Goal: Find contact information: Find contact information

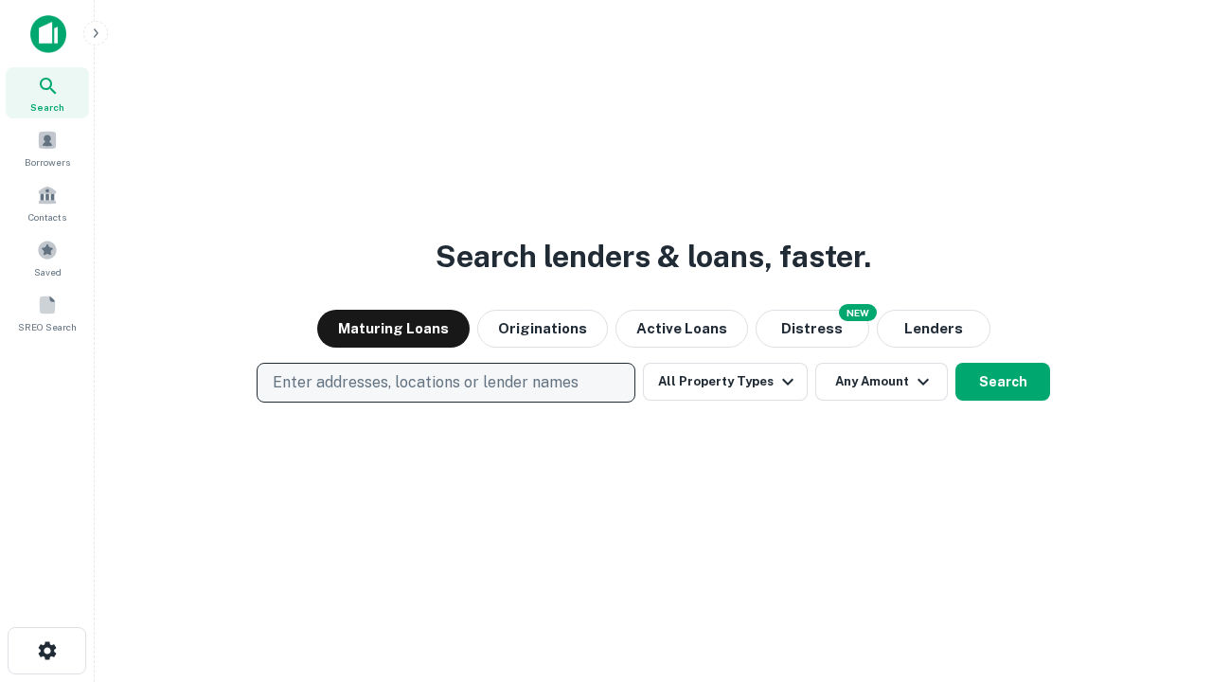
click at [445, 383] on p "Enter addresses, locations or lender names" at bounding box center [426, 382] width 306 height 23
type input "**********"
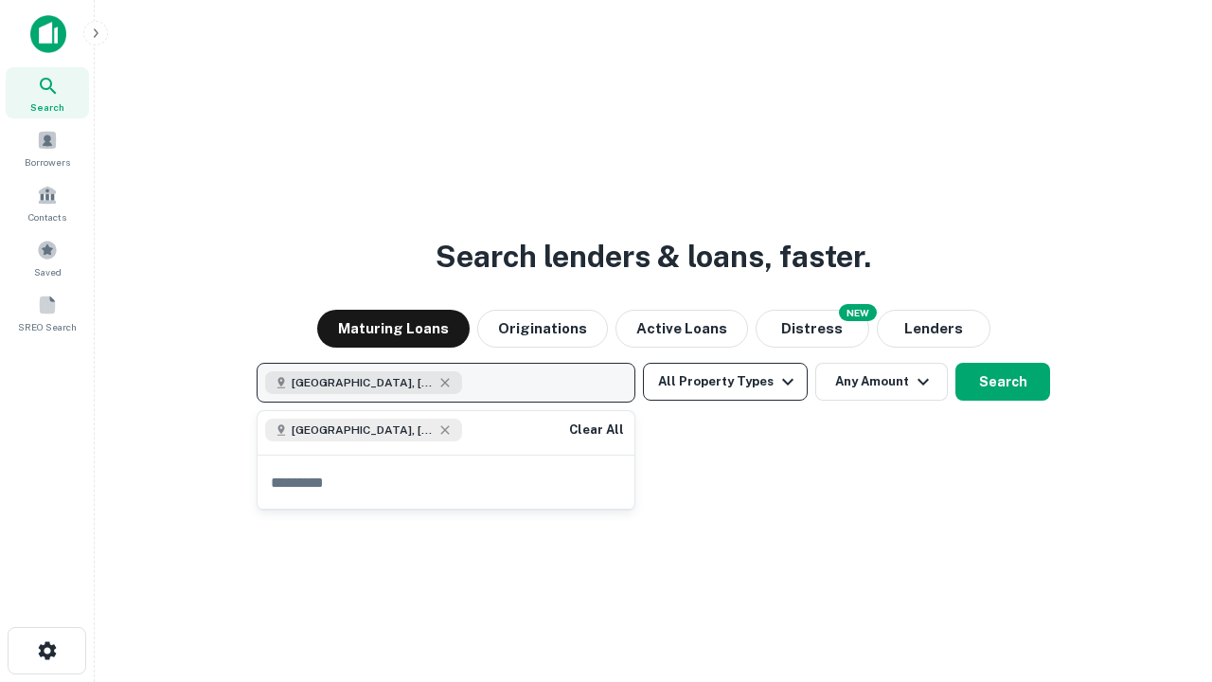
click at [726, 382] on button "All Property Types" at bounding box center [725, 382] width 165 height 38
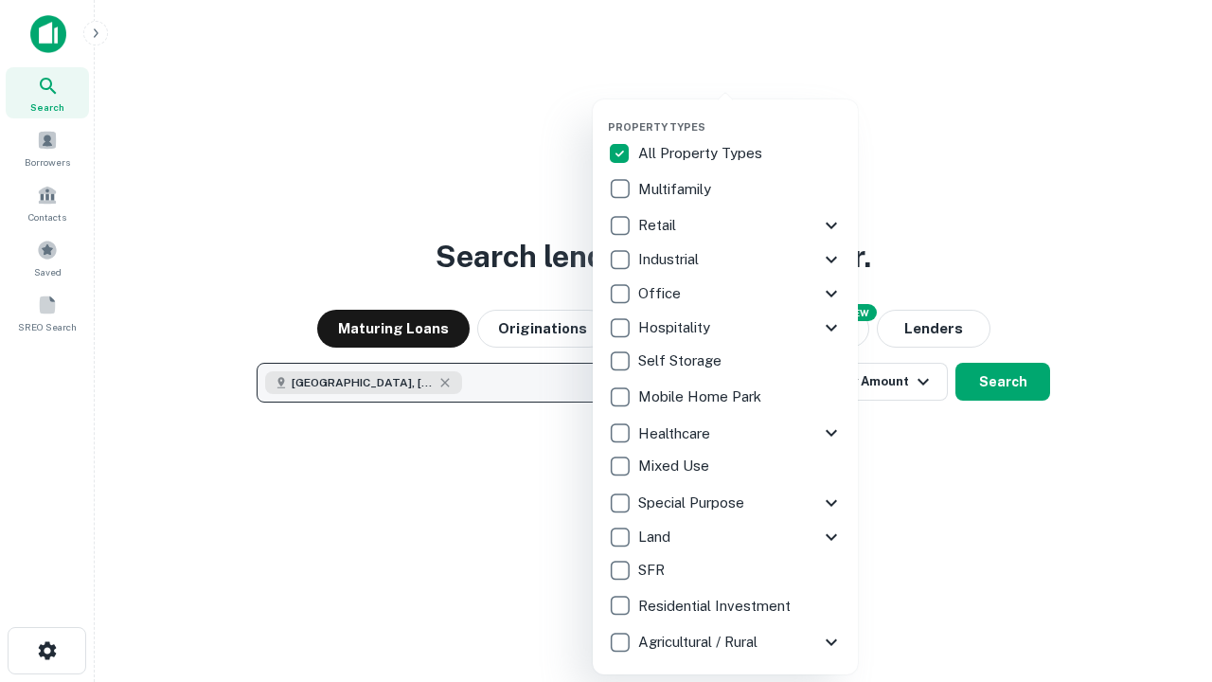
click at [741, 115] on button "button" at bounding box center [740, 115] width 265 height 1
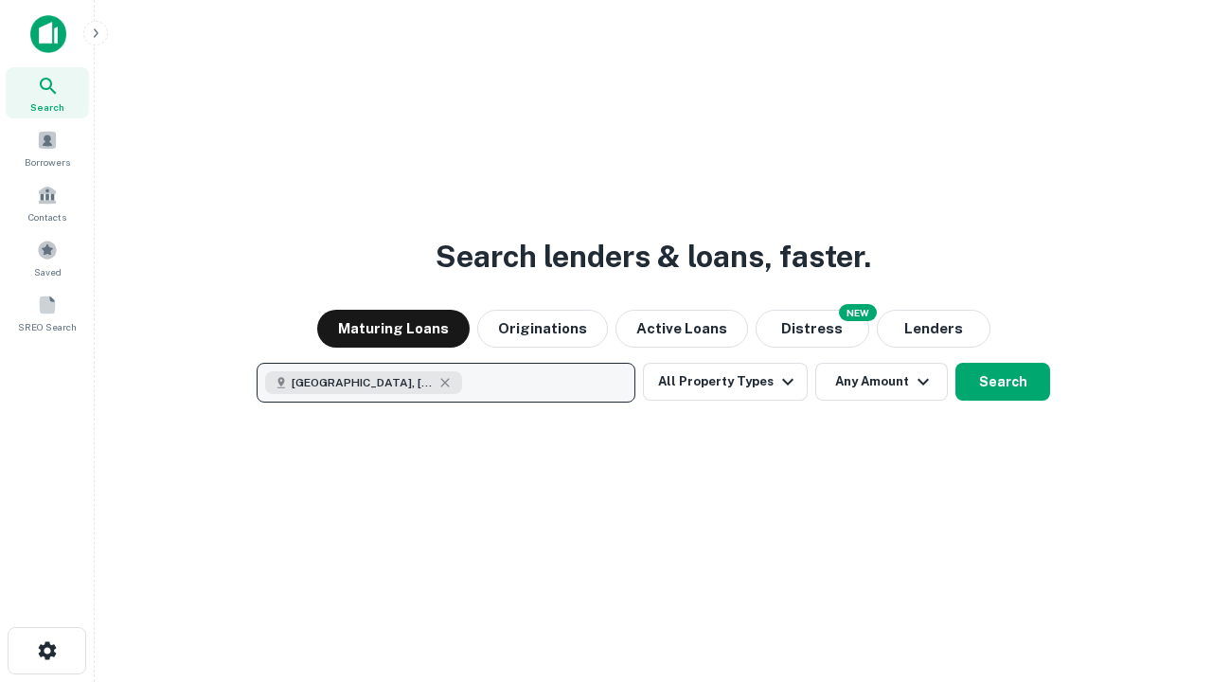
scroll to position [30, 0]
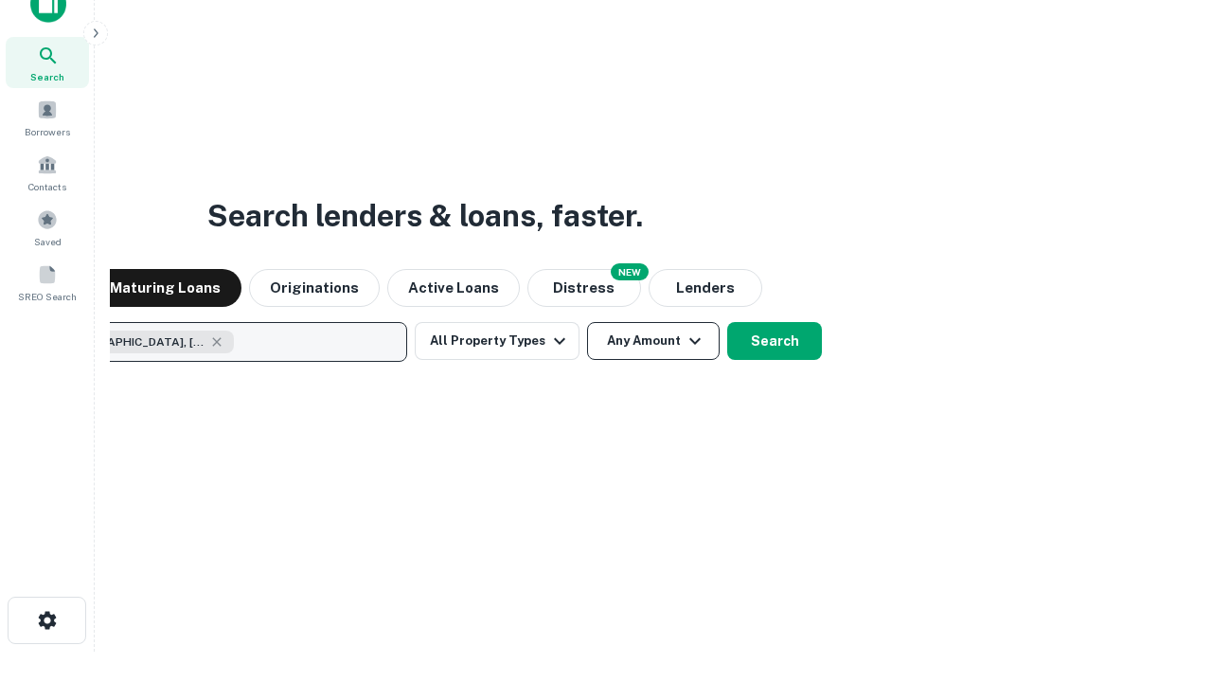
click at [587, 322] on button "Any Amount" at bounding box center [653, 341] width 133 height 38
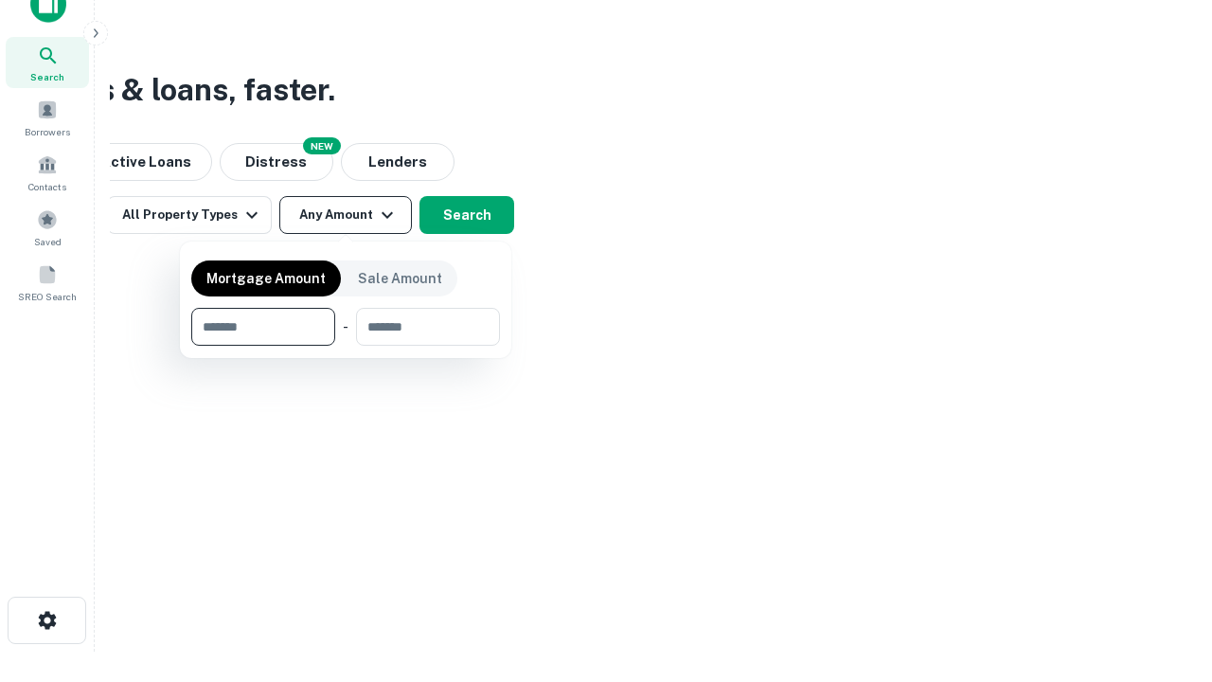
type input "*******"
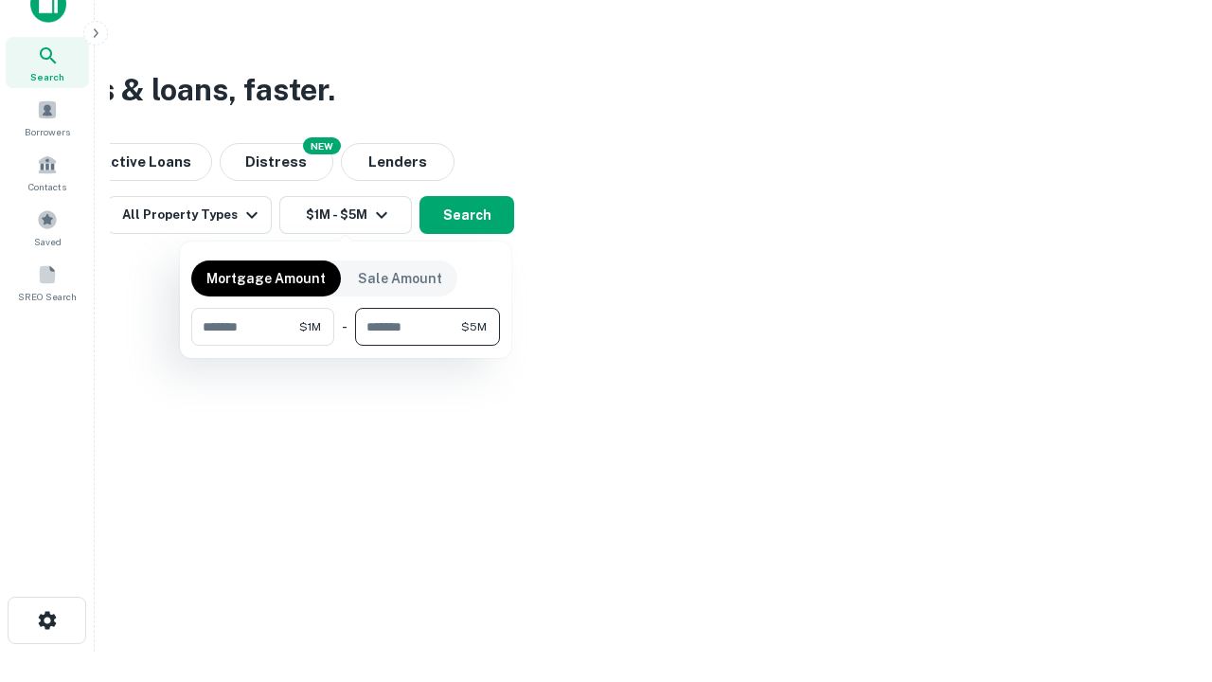
type input "*******"
click at [346, 346] on button "button" at bounding box center [345, 346] width 309 height 1
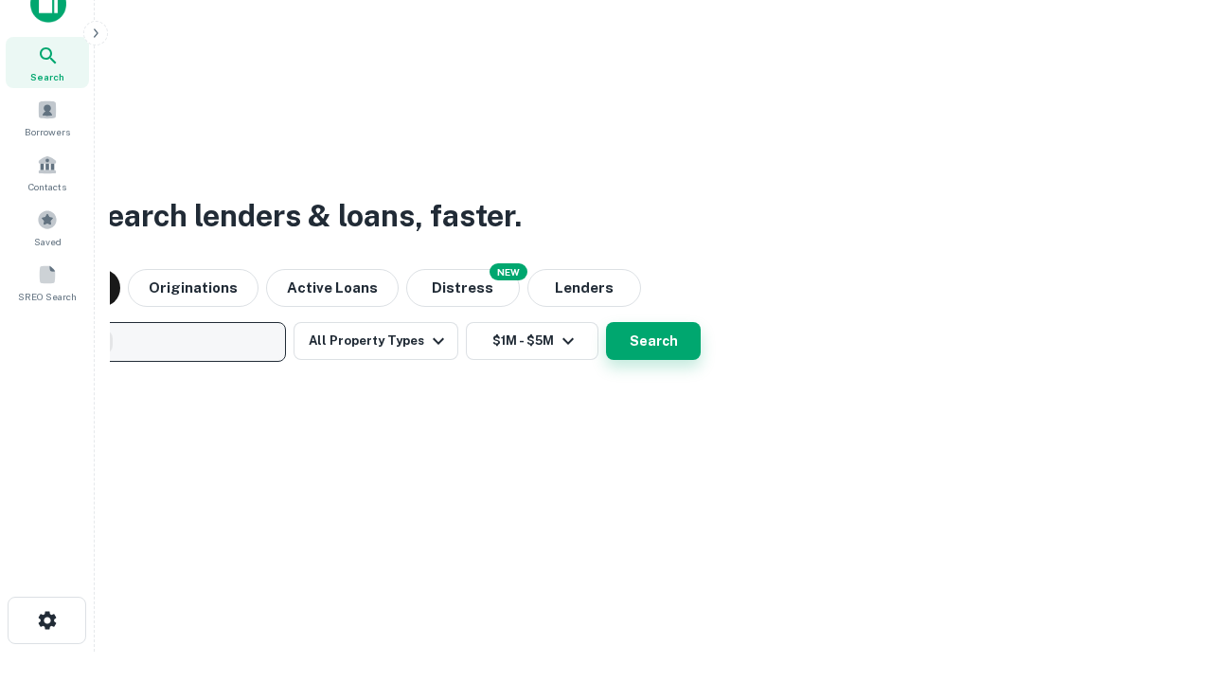
click at [606, 322] on button "Search" at bounding box center [653, 341] width 95 height 38
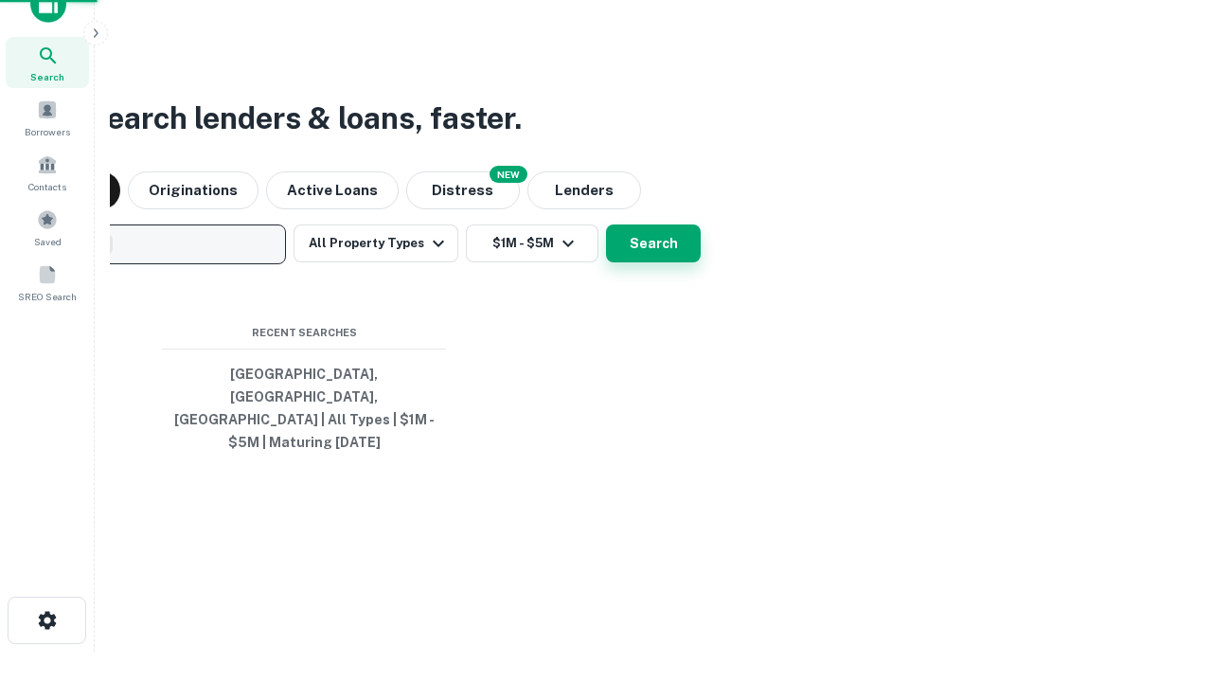
scroll to position [62, 536]
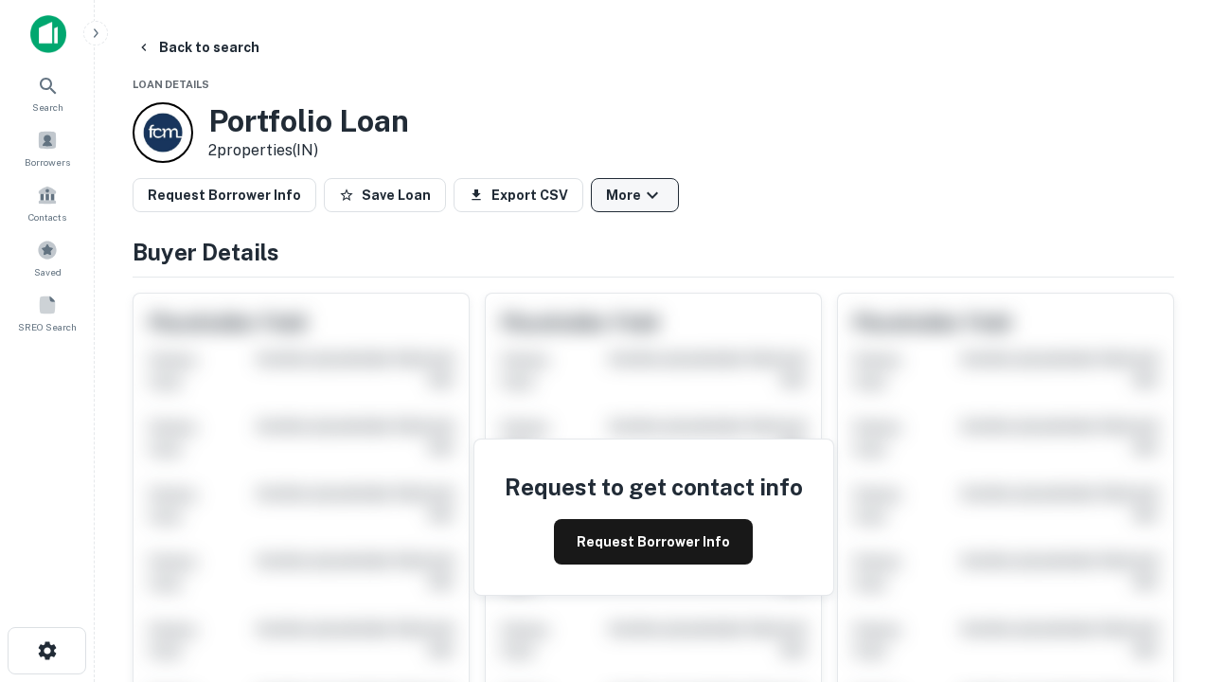
click at [635, 195] on button "More" at bounding box center [635, 195] width 88 height 34
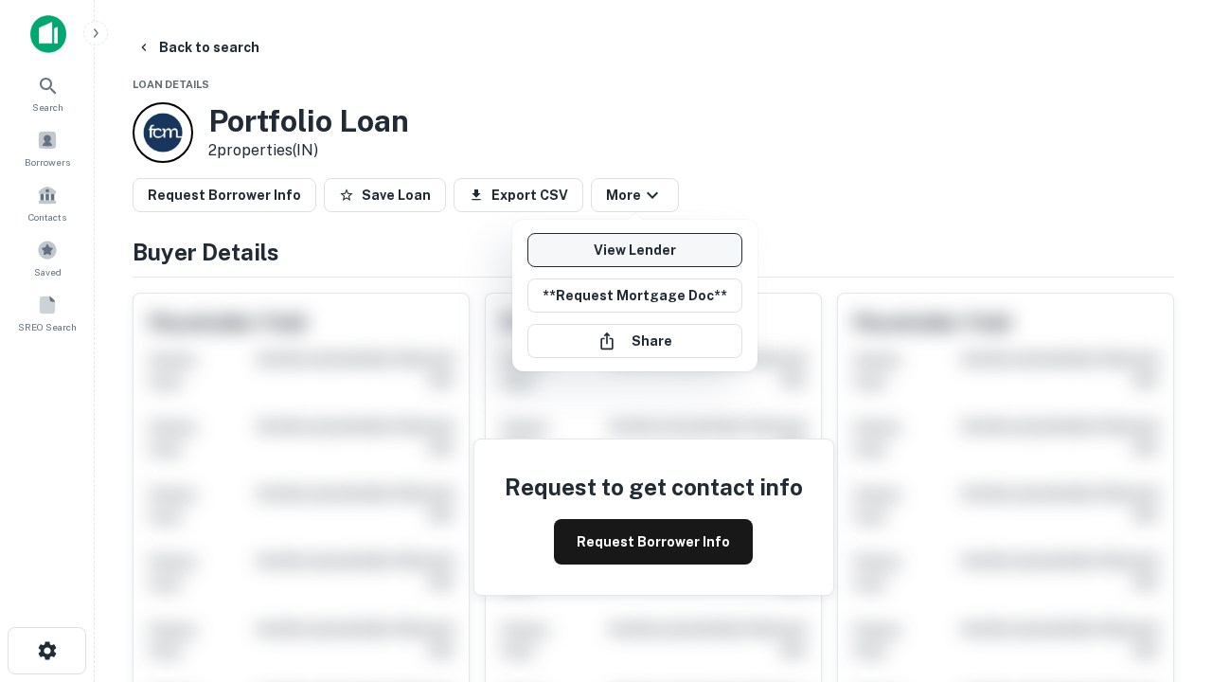
click at [635, 250] on link "View Lender" at bounding box center [635, 250] width 215 height 34
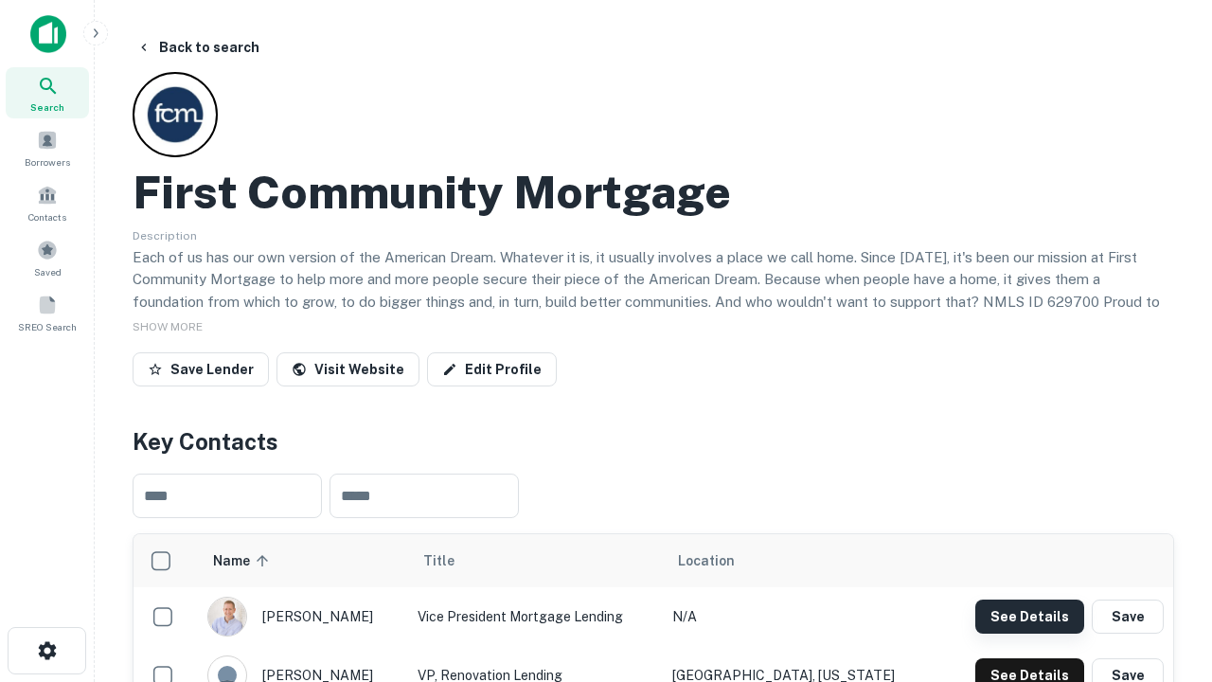
click at [1030, 616] on button "See Details" at bounding box center [1030, 617] width 109 height 34
click at [46, 651] on icon "button" at bounding box center [47, 650] width 23 height 23
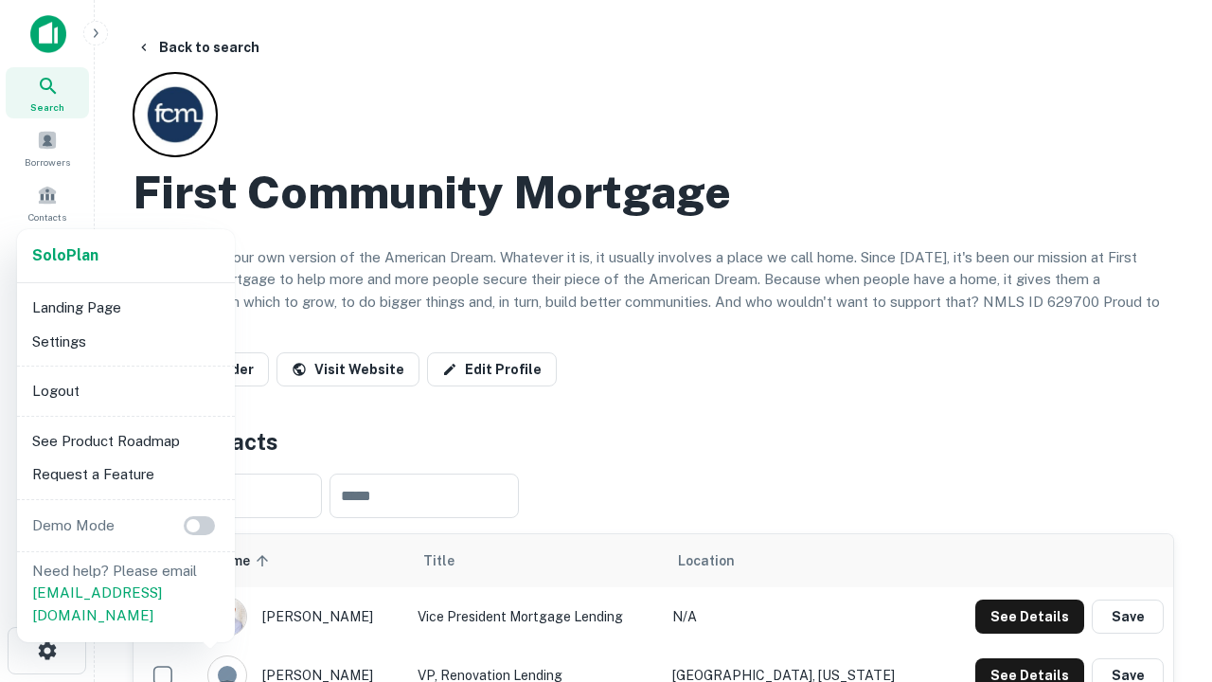
click at [125, 390] on li "Logout" at bounding box center [126, 391] width 203 height 34
